Goal: Find specific page/section: Find specific page/section

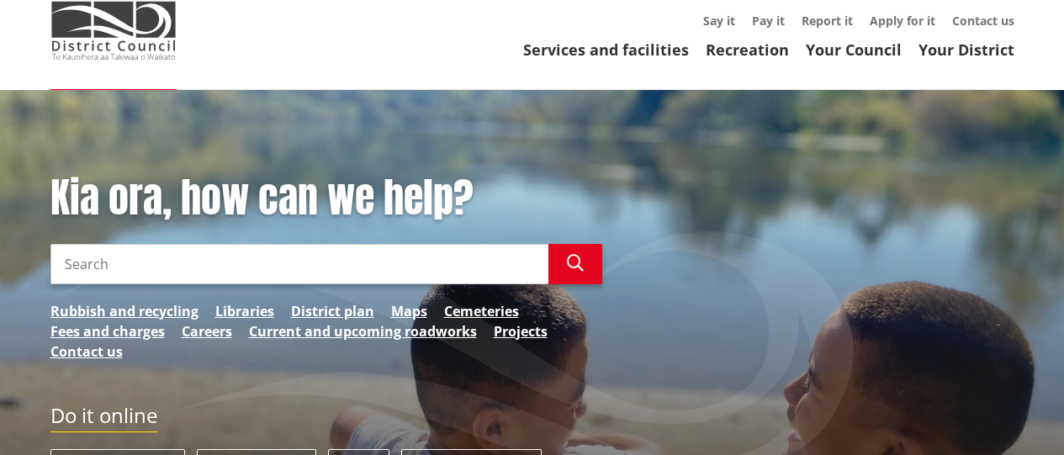
scroll to position [84, 0]
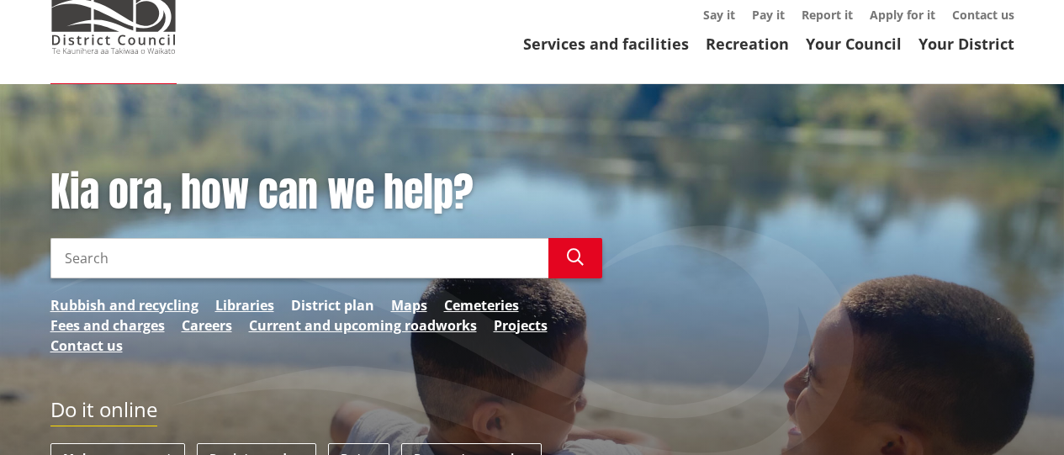
click at [299, 302] on link "District plan" at bounding box center [332, 305] width 83 height 20
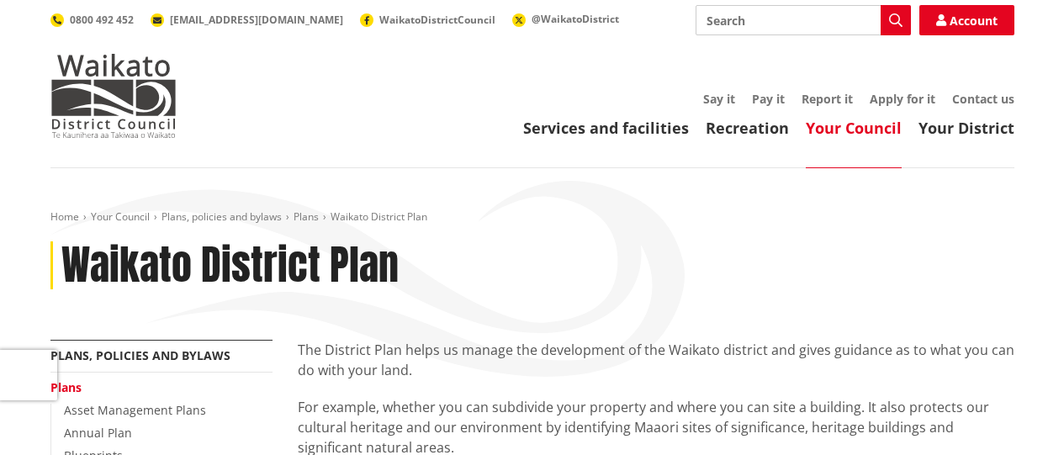
click at [837, 26] on input "Search" at bounding box center [802, 20] width 215 height 30
type input "maps"
click at [895, 18] on icon "button" at bounding box center [895, 19] width 13 height 13
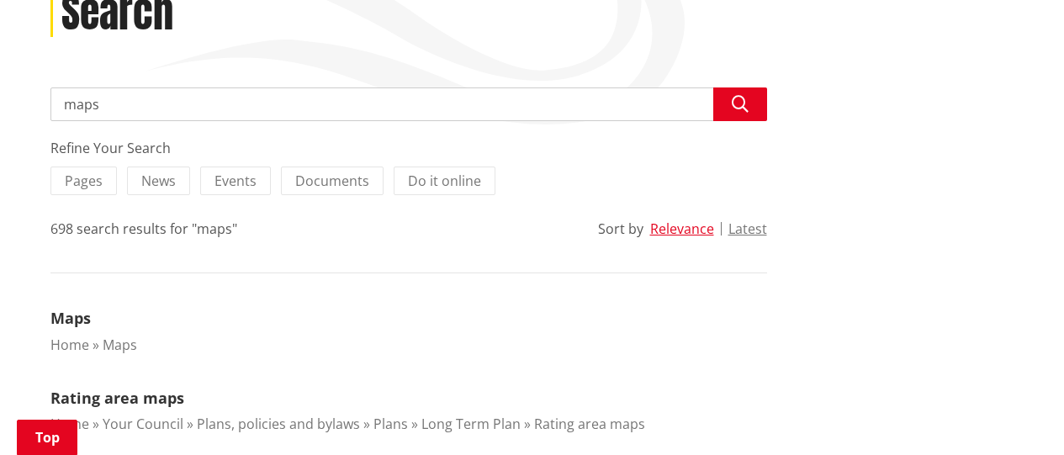
scroll to position [420, 0]
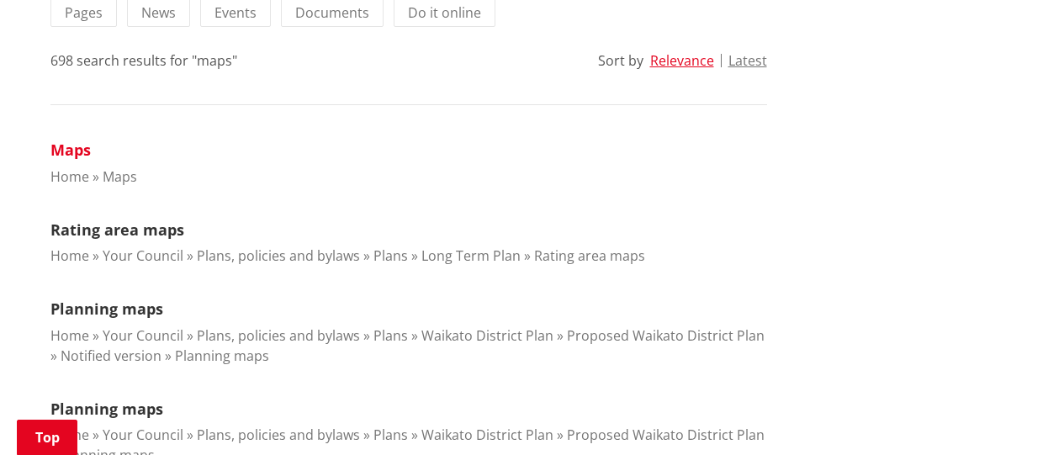
click at [62, 153] on link "Maps" at bounding box center [70, 150] width 40 height 20
